Goal: Obtain resource: Download file/media

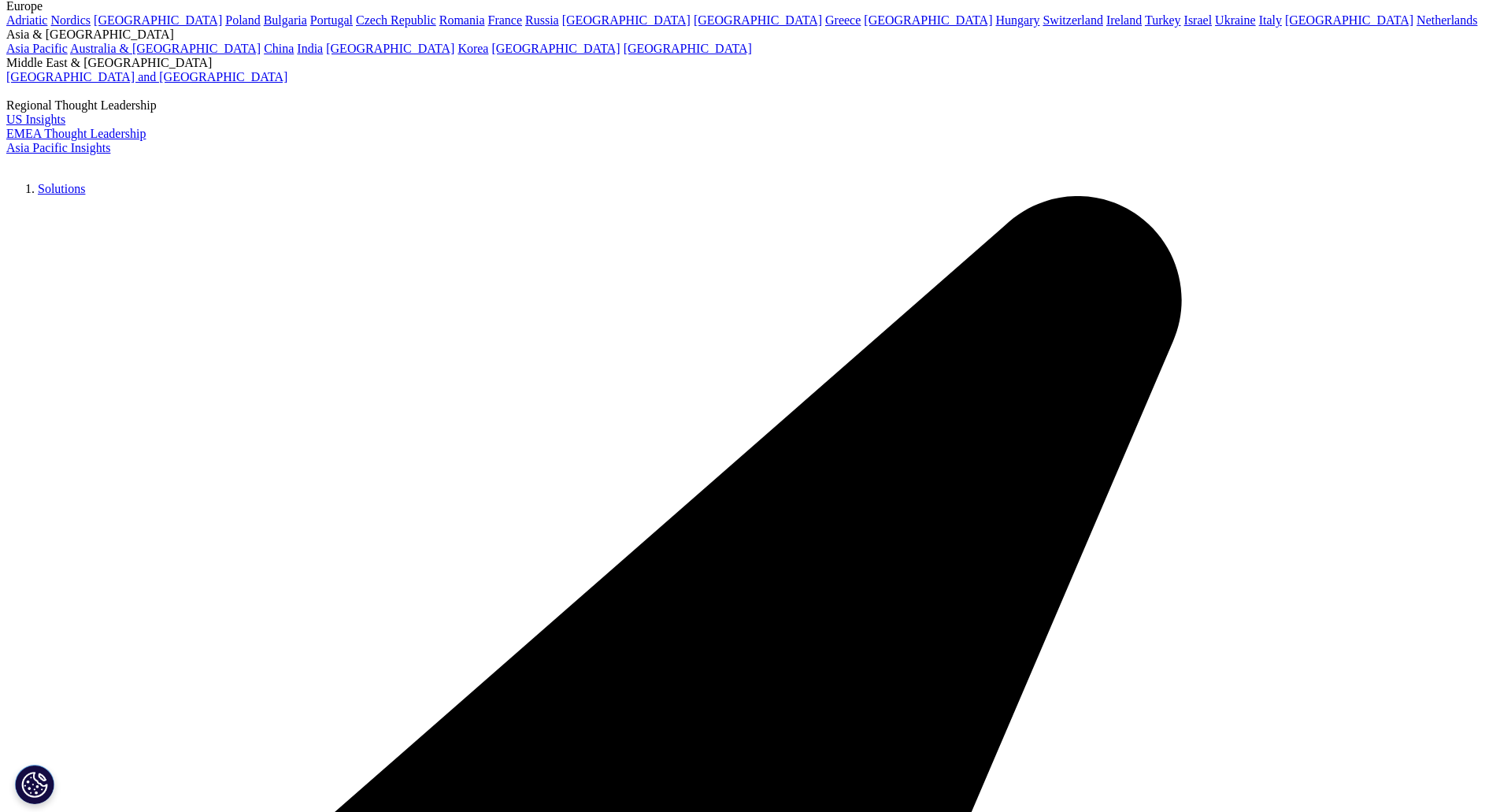
scroll to position [169, 0]
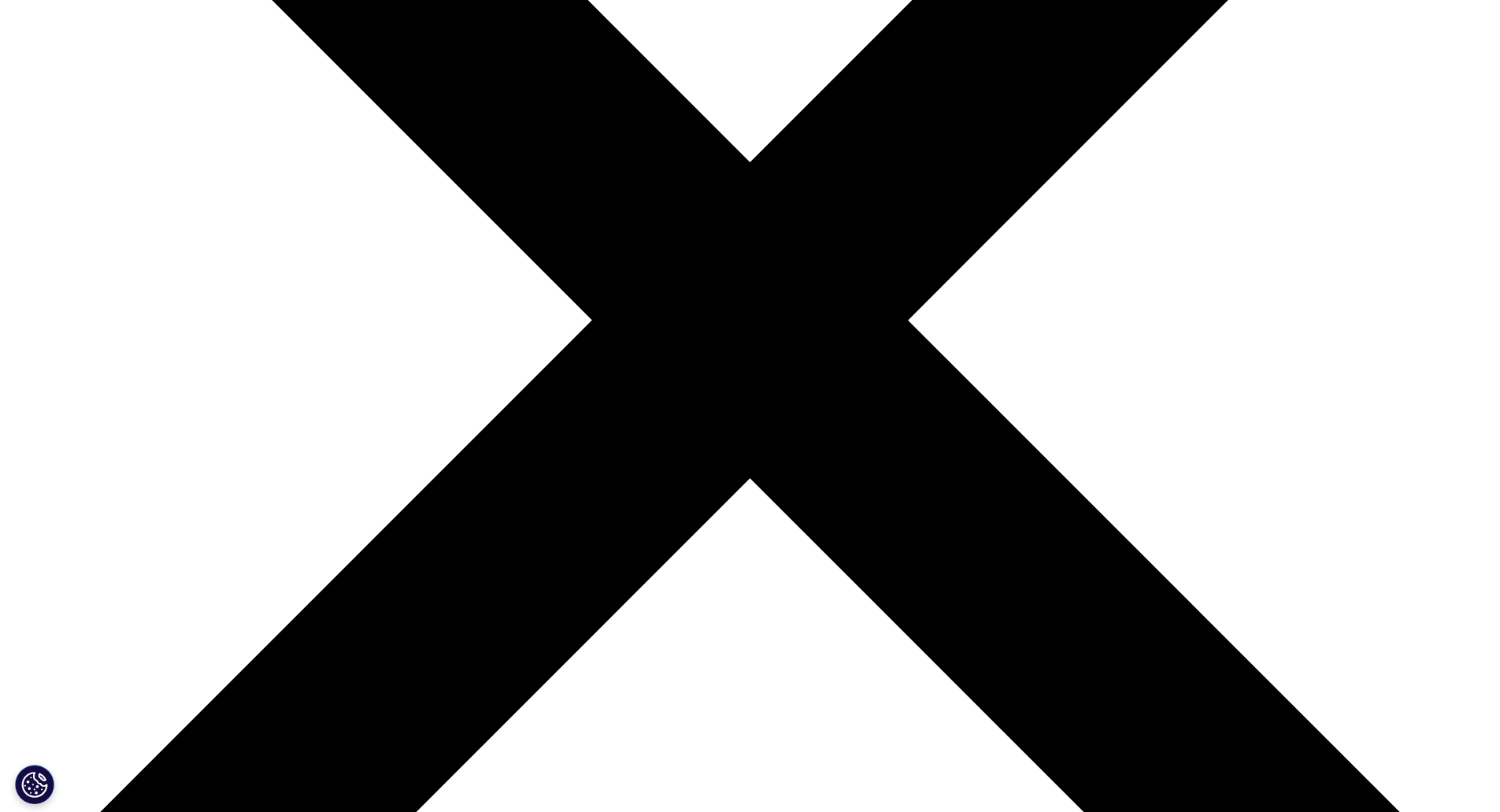
scroll to position [484, 0]
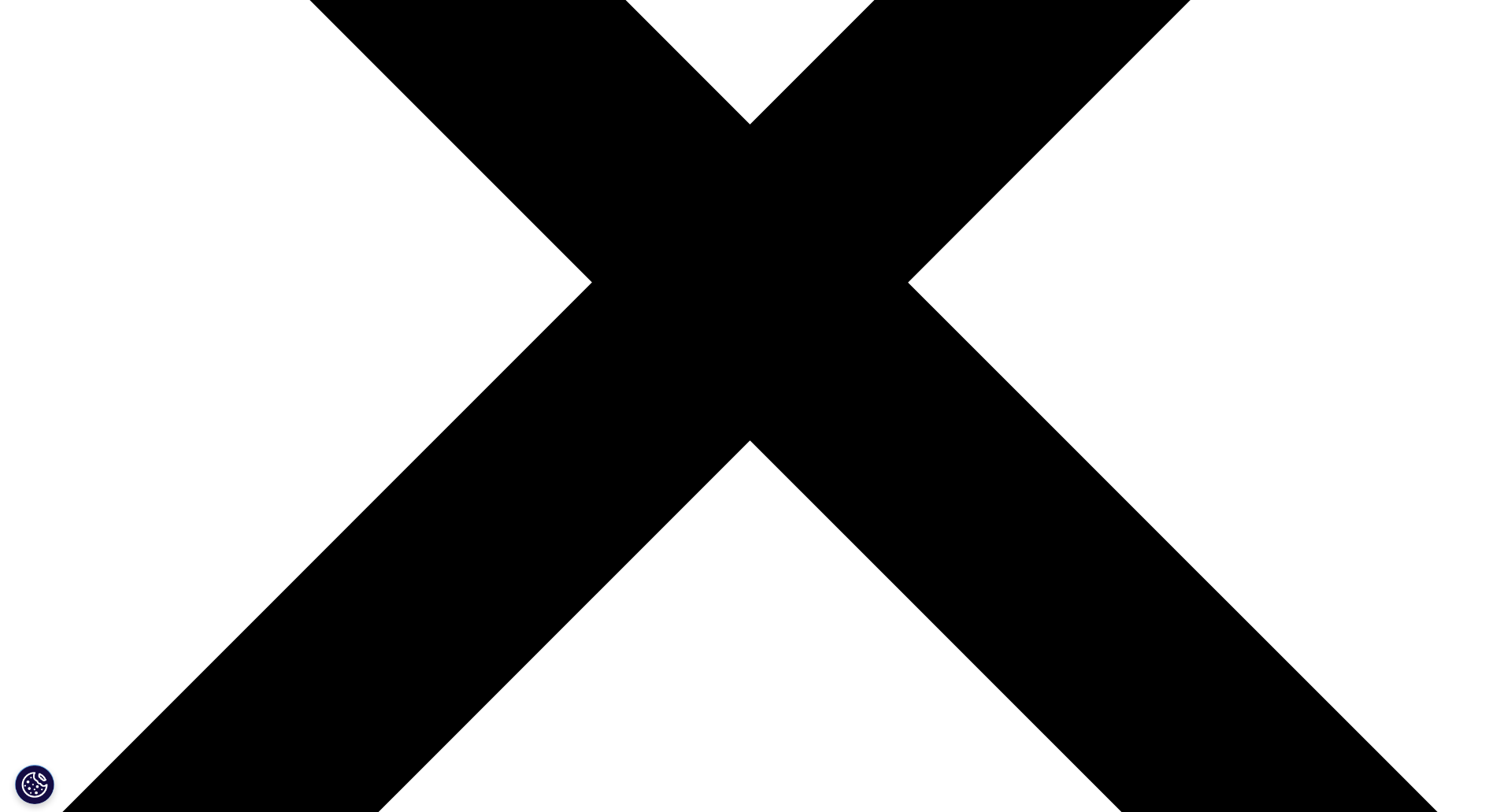
type input "Arnaud"
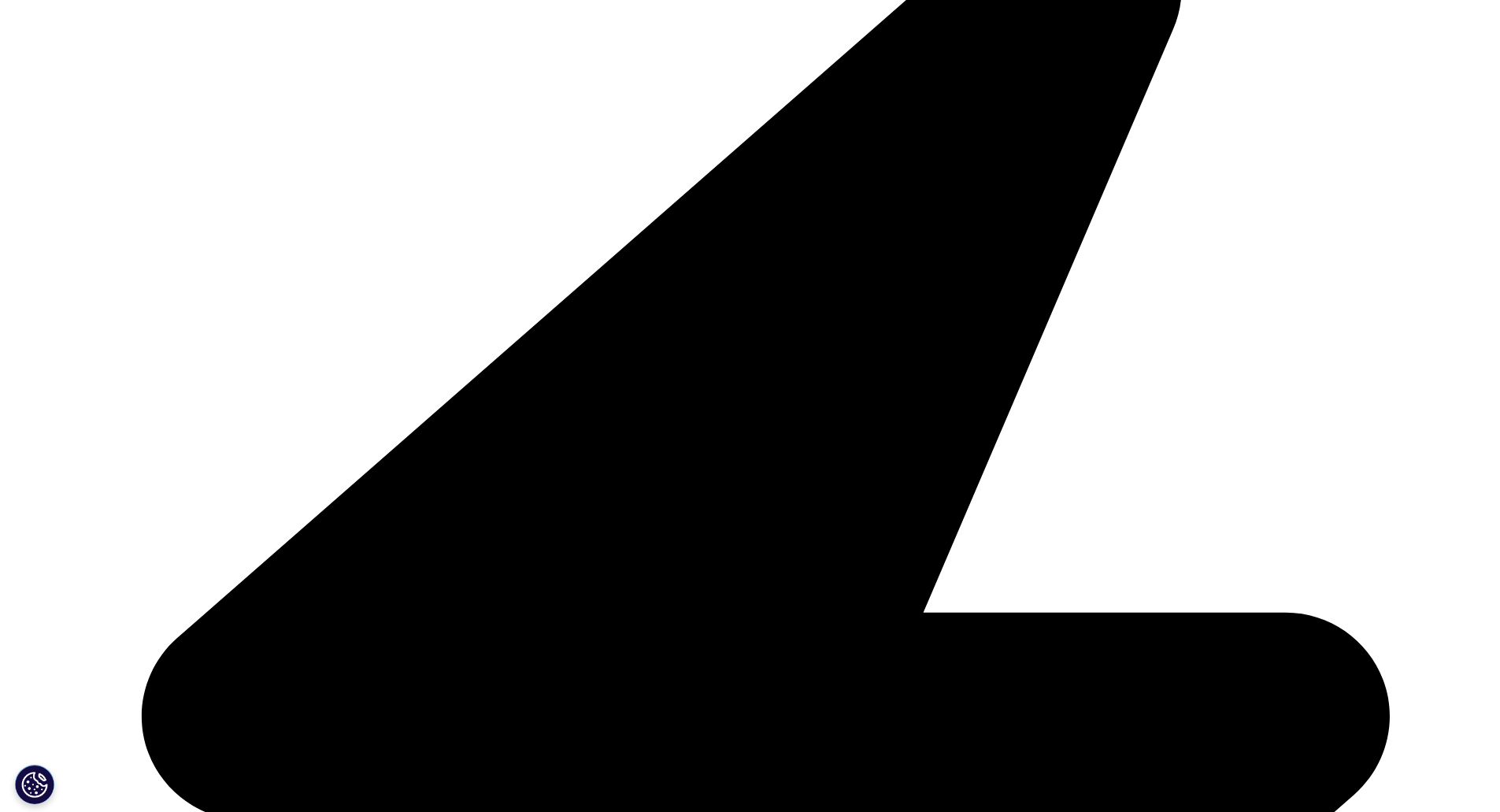
type input "Decourt"
type input "arnaud.Decourt@crl.com"
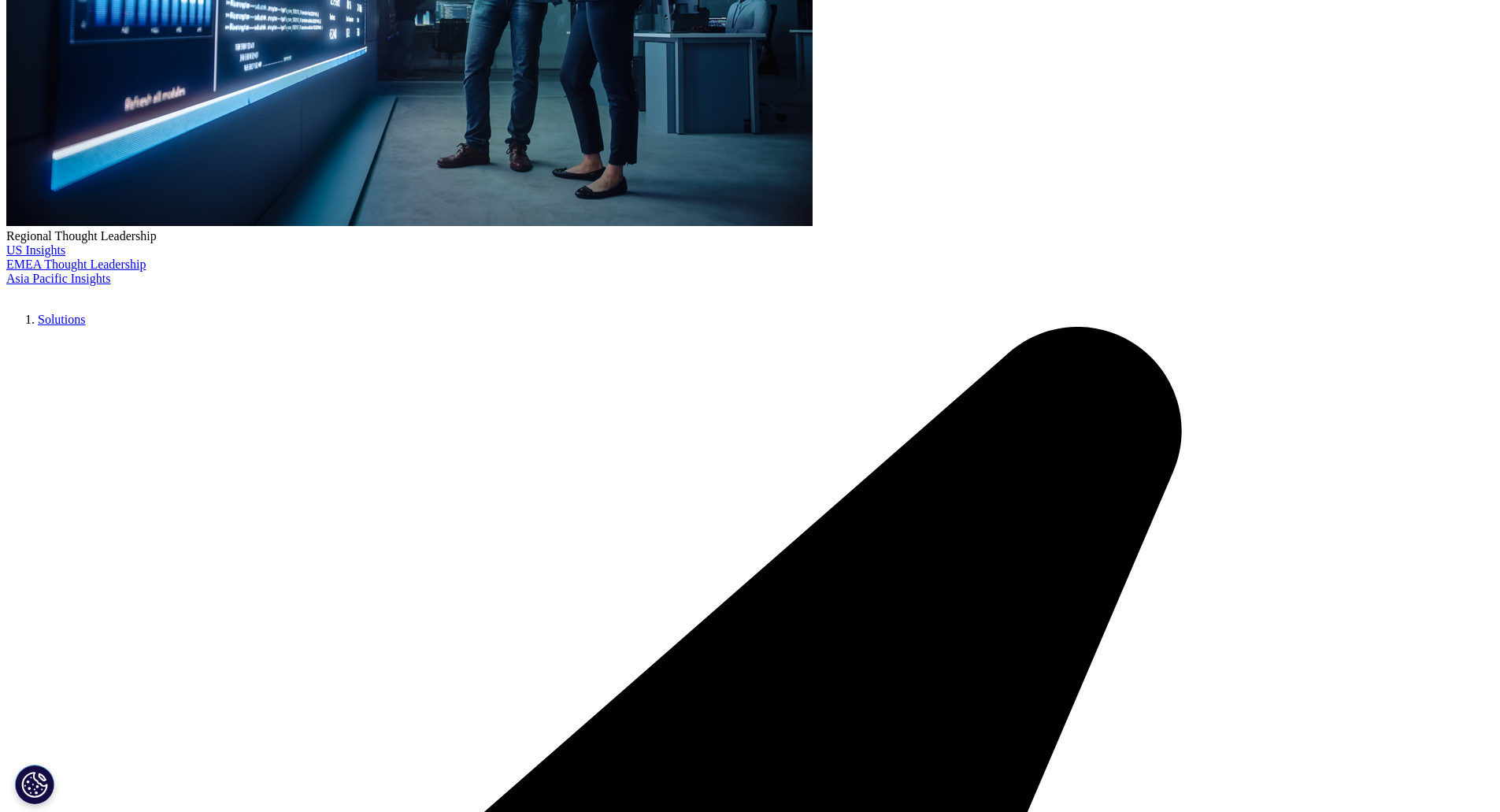
scroll to position [0, 48]
type input "Regional Account manager"
type input "Charles River"
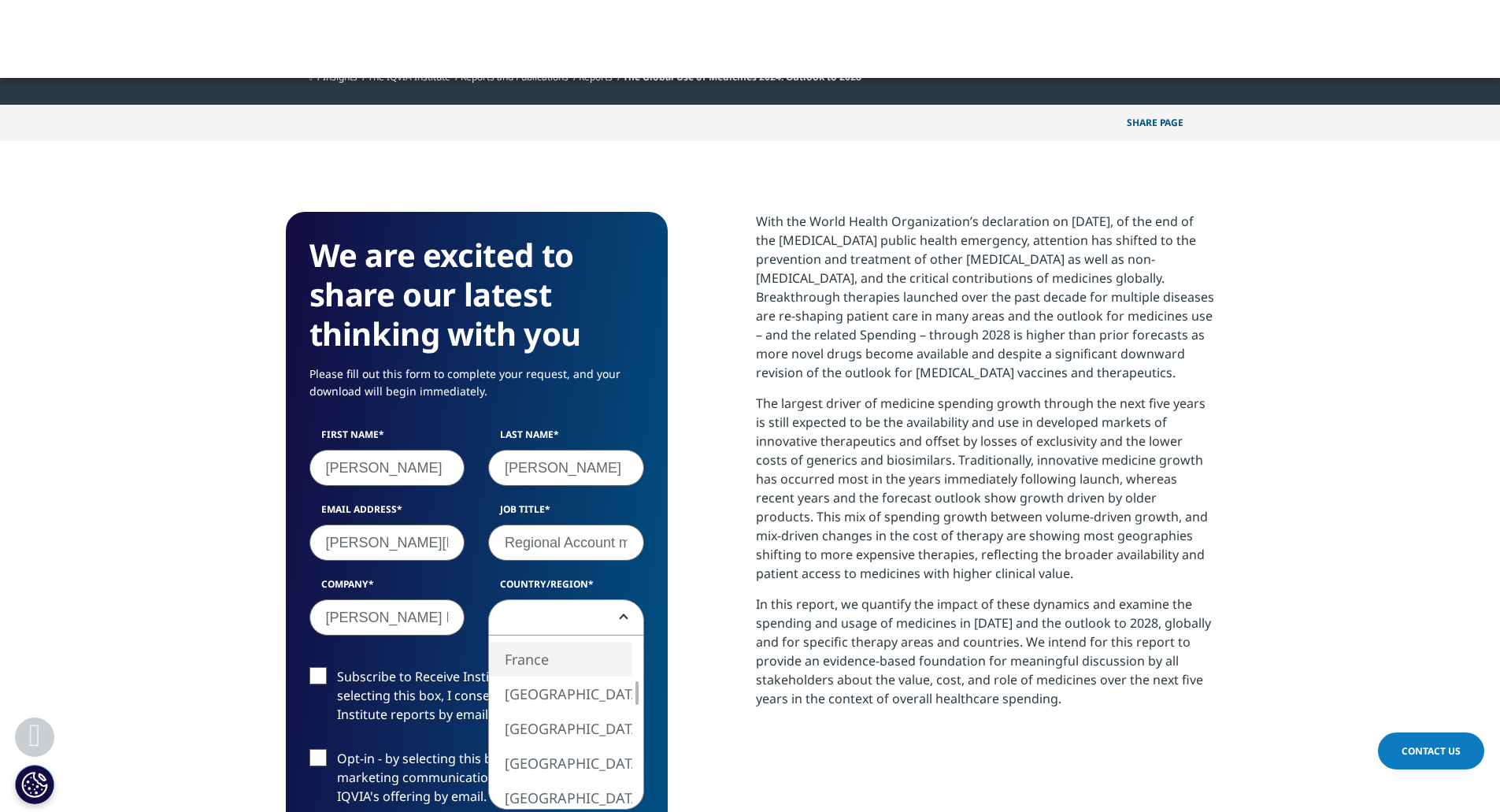
select select "France"
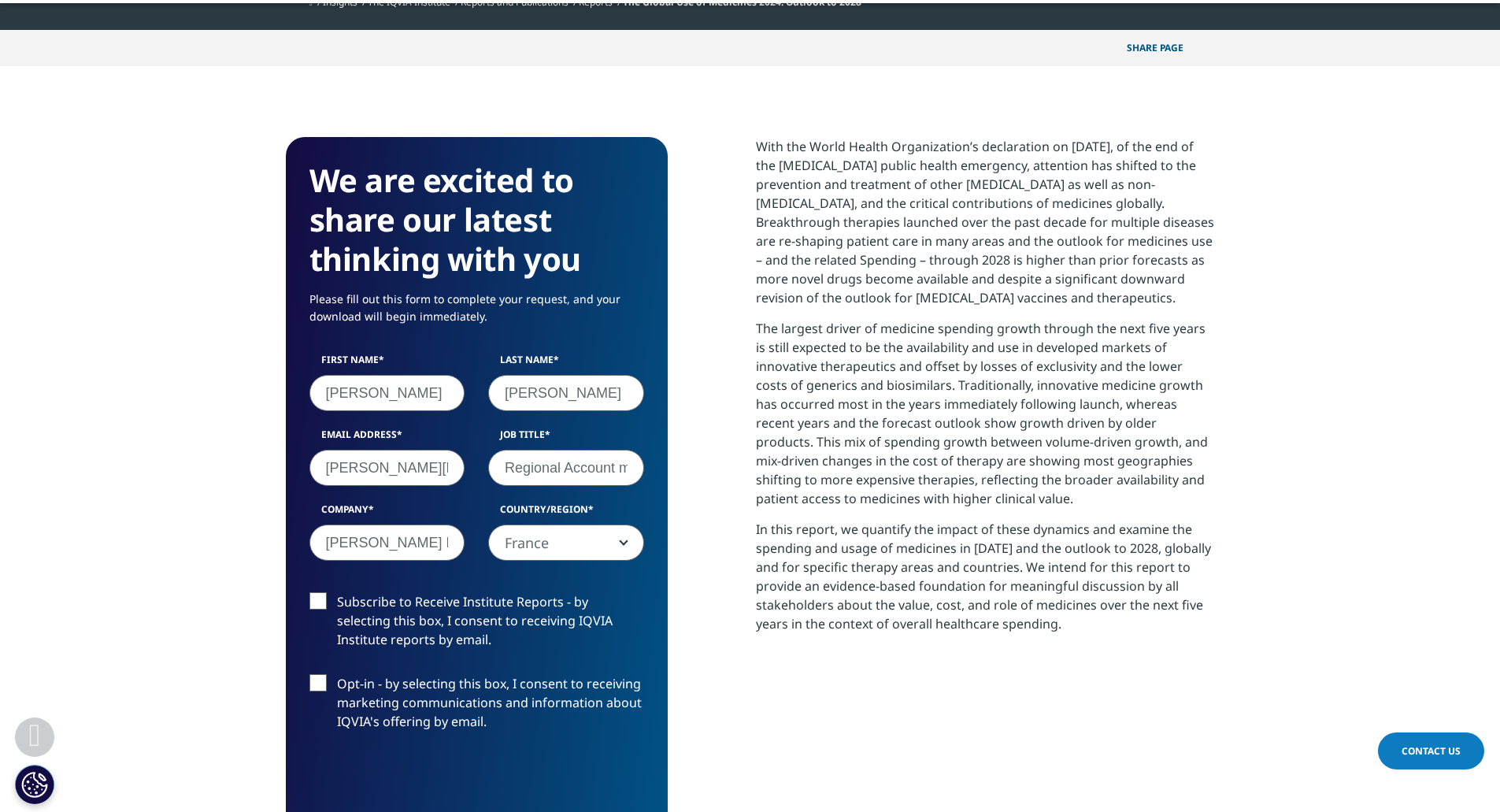
scroll to position [720, 0]
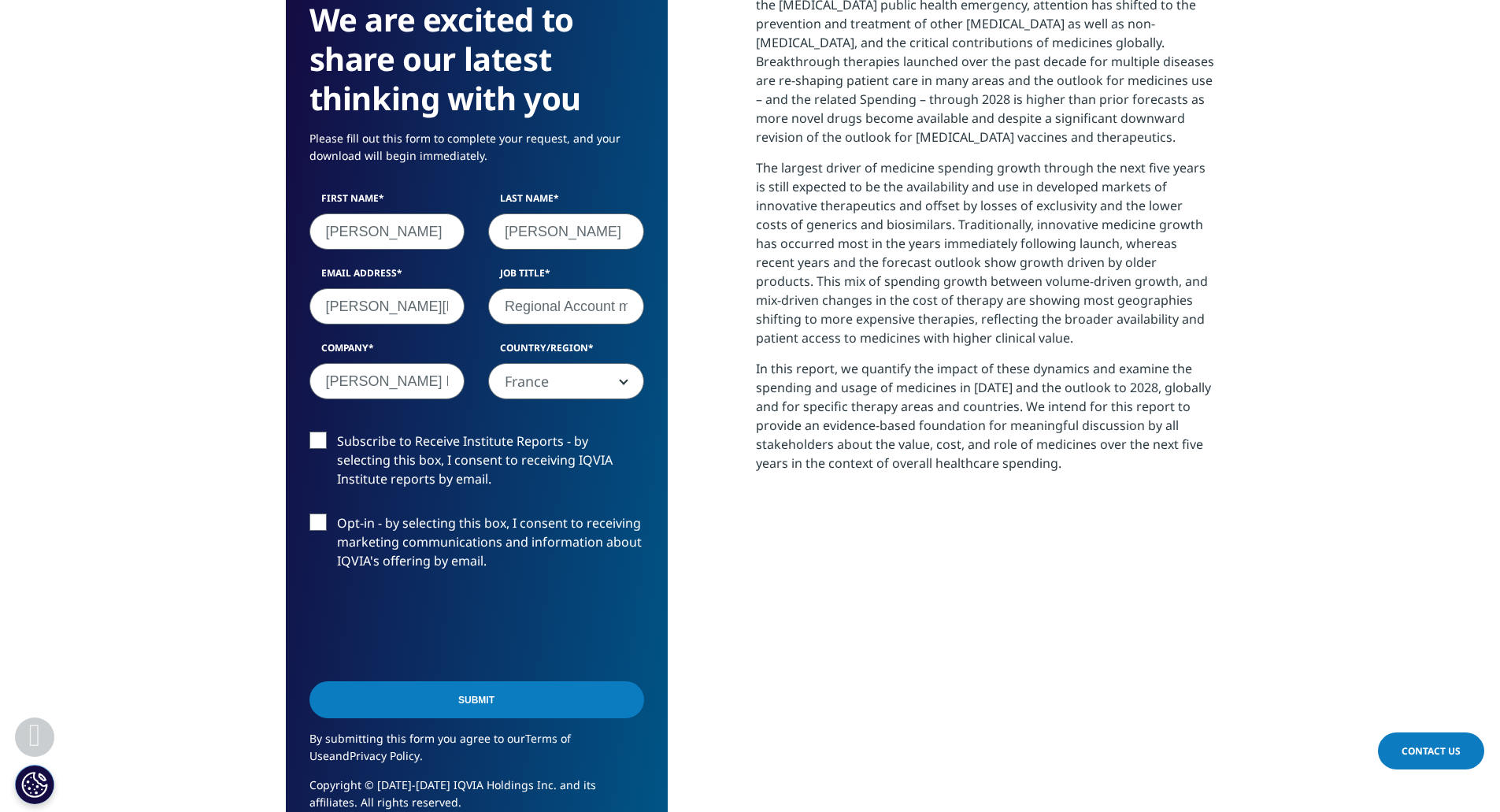
click at [324, 441] on label "Subscribe to Receive Institute Reports - by selecting this box, I consent to re…" at bounding box center [476, 464] width 335 height 65
click at [337, 432] on input "Subscribe to Receive Institute Reports - by selecting this box, I consent to re…" at bounding box center [337, 432] width 0 height 0
click at [470, 697] on input "Submit" at bounding box center [476, 699] width 335 height 37
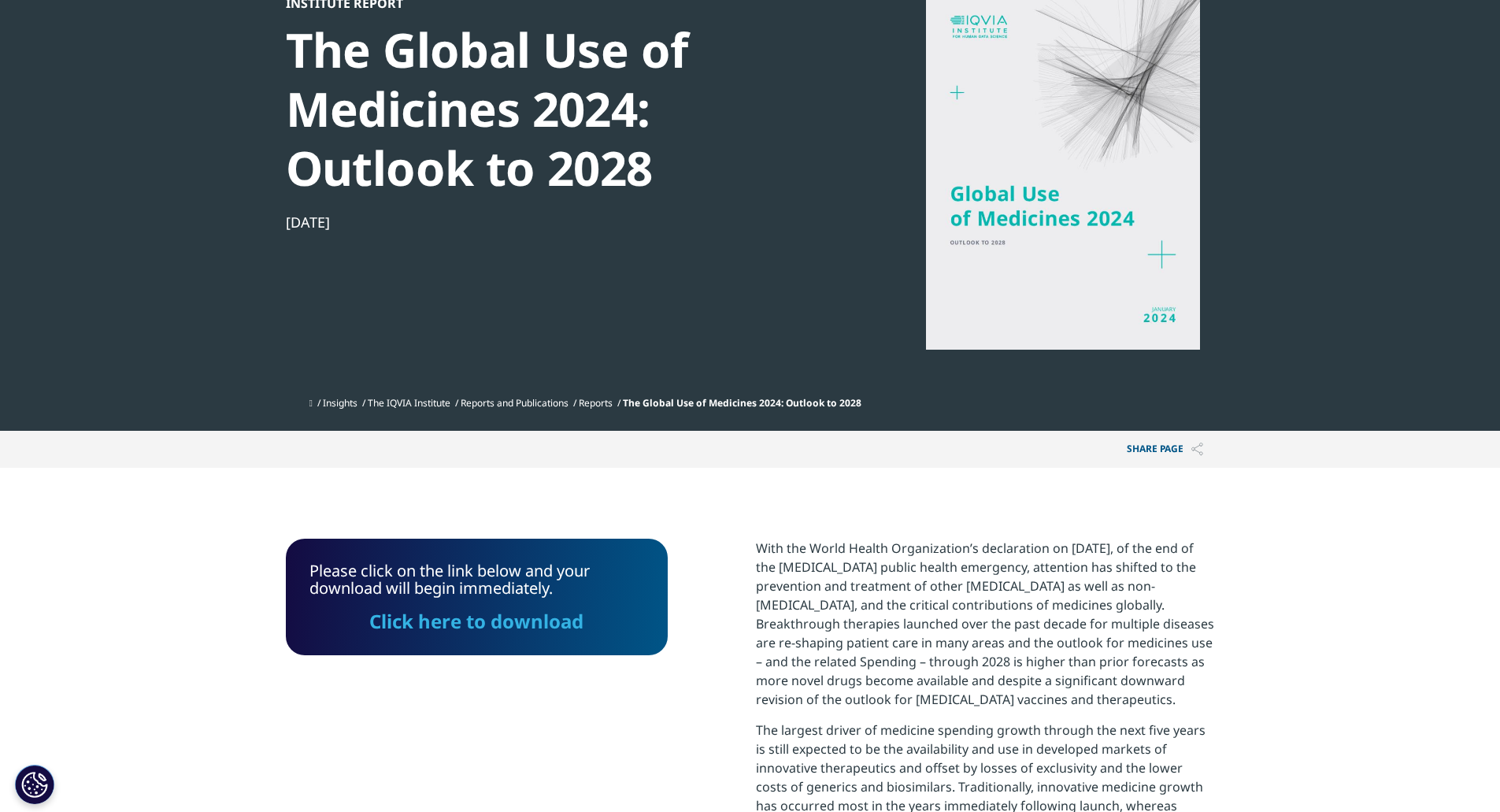
scroll to position [12, 0]
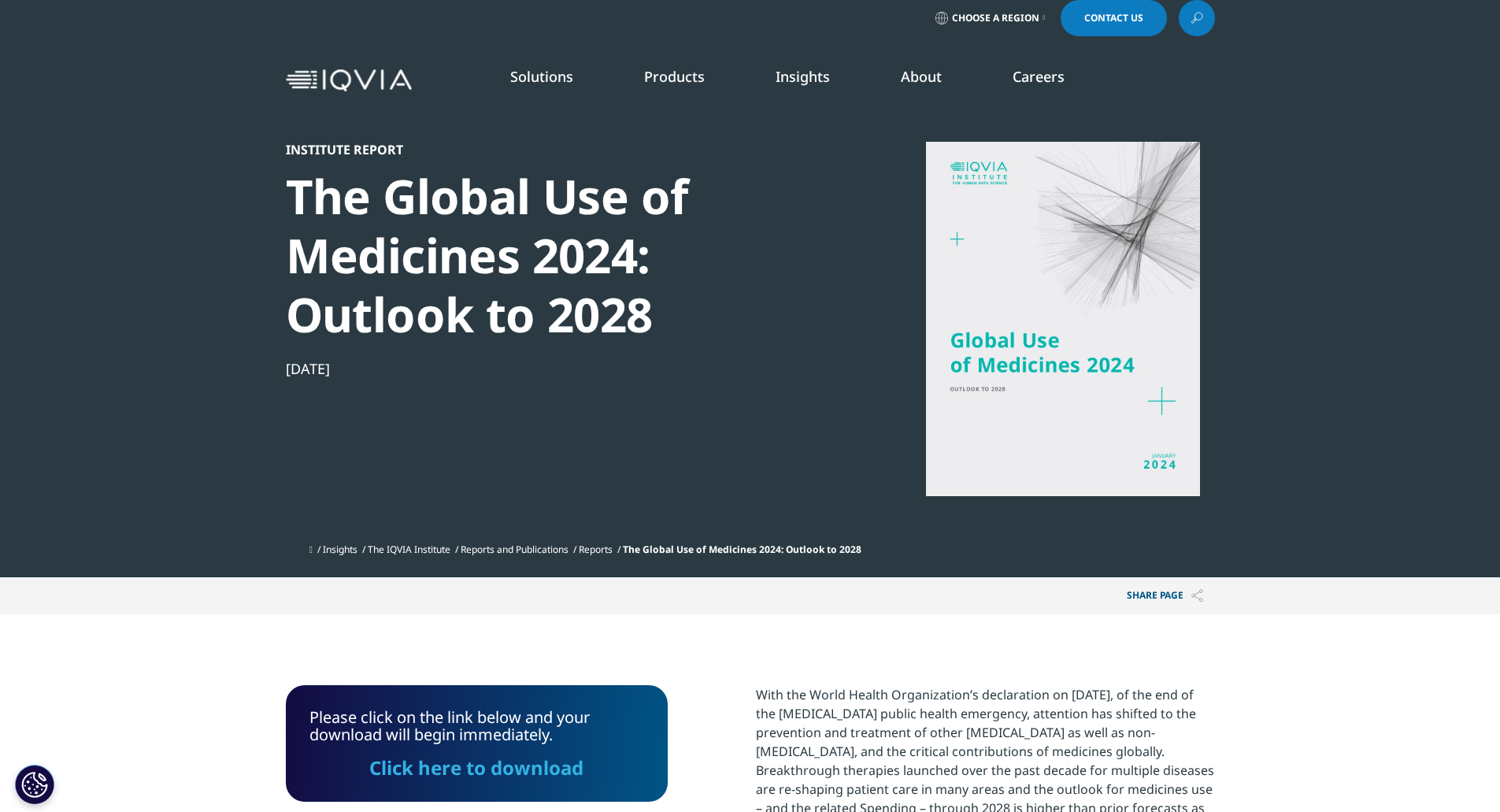
click at [1047, 373] on div at bounding box center [1062, 318] width 304 height 354
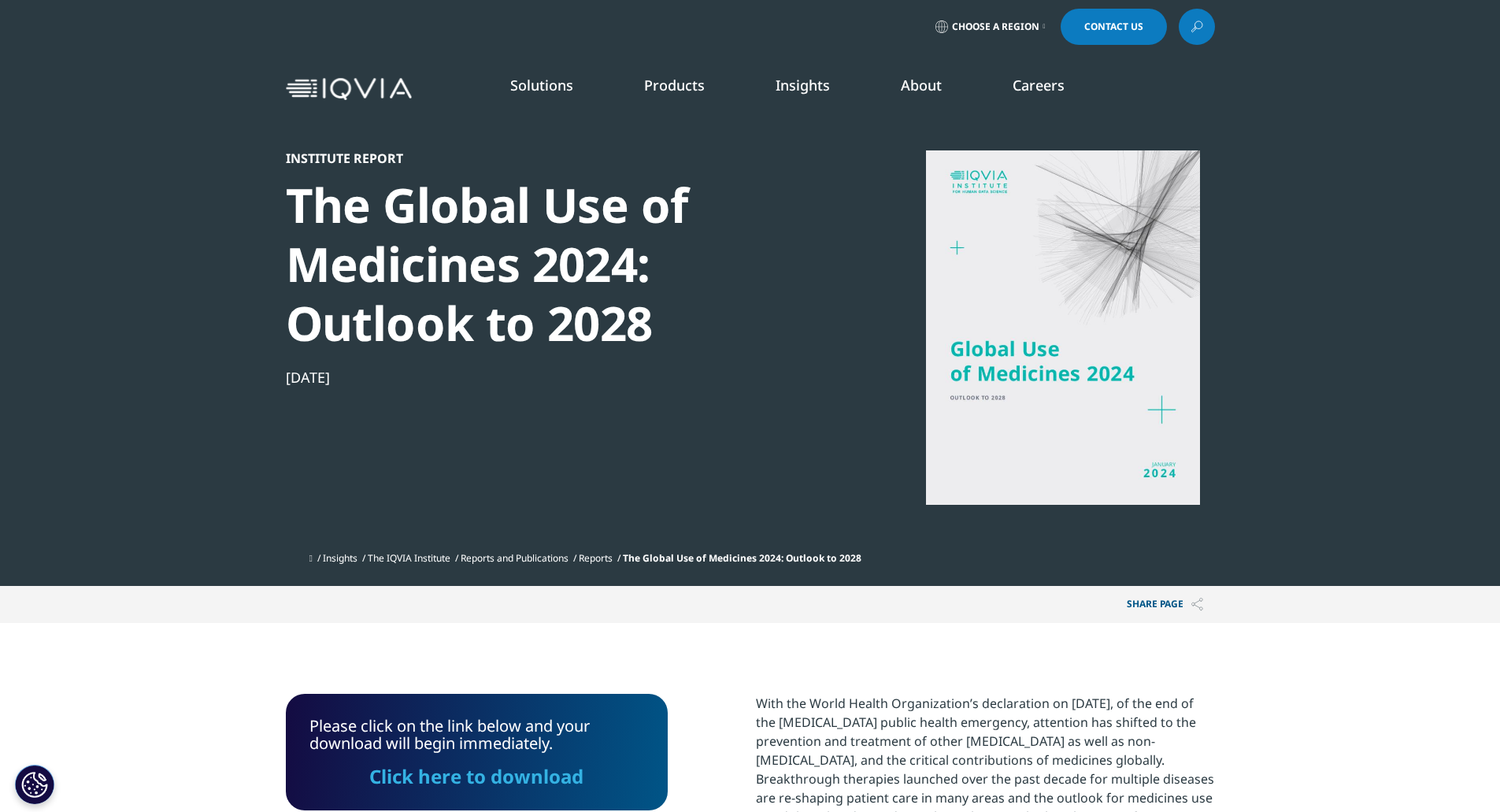
scroll to position [0, 0]
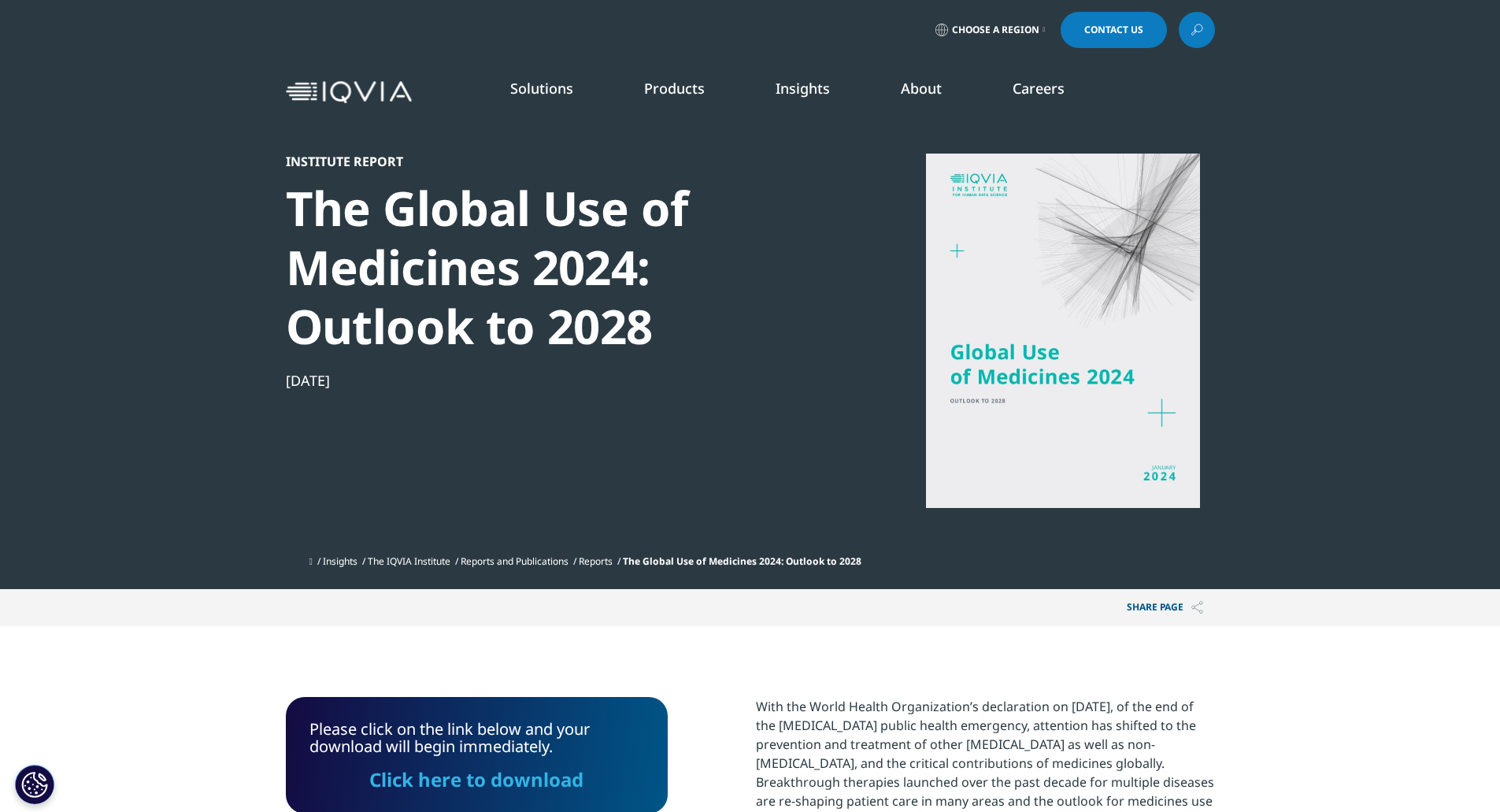
click at [1157, 413] on div at bounding box center [1062, 330] width 304 height 354
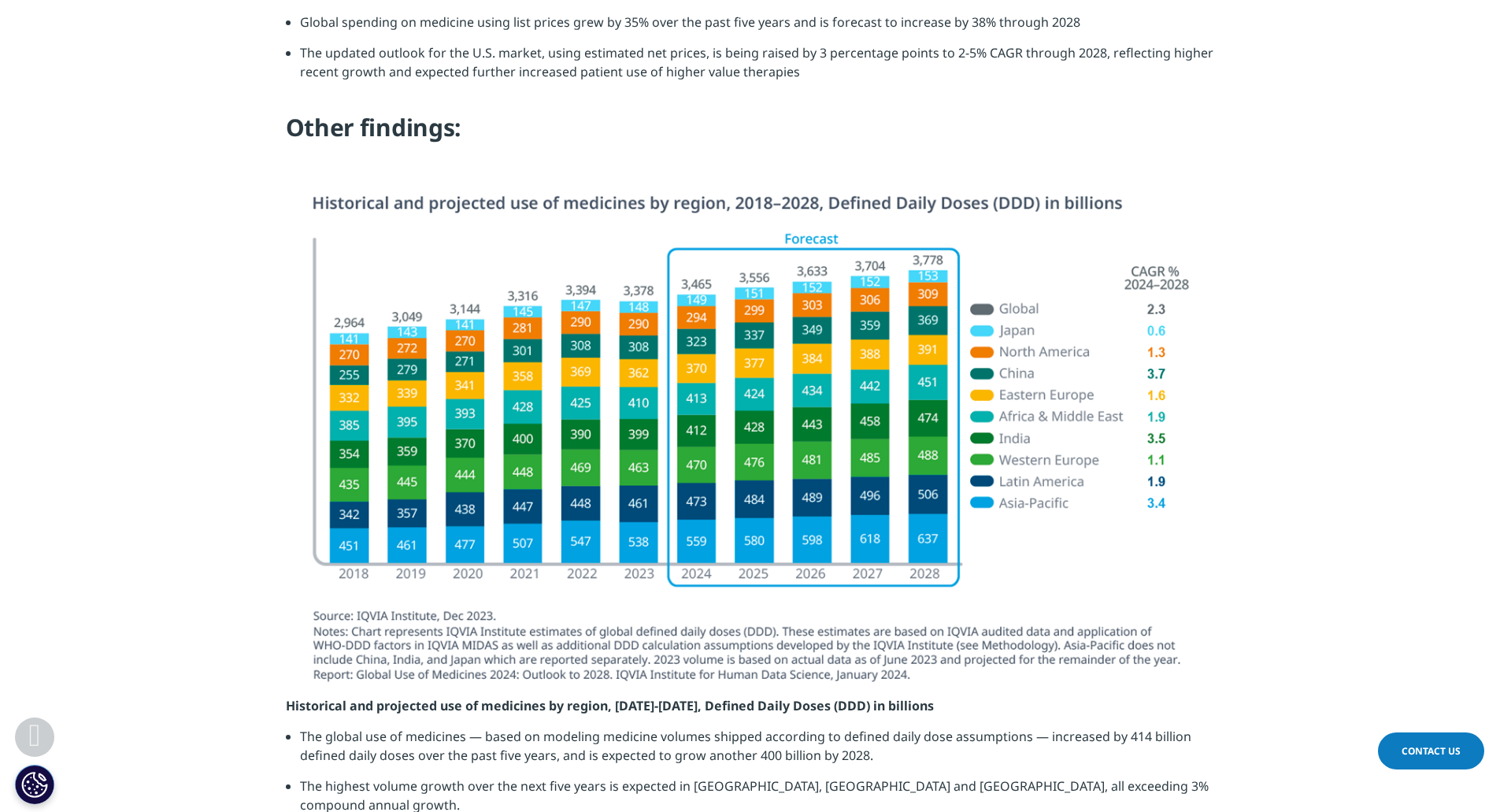
scroll to position [1575, 0]
